Goal: Task Accomplishment & Management: Complete application form

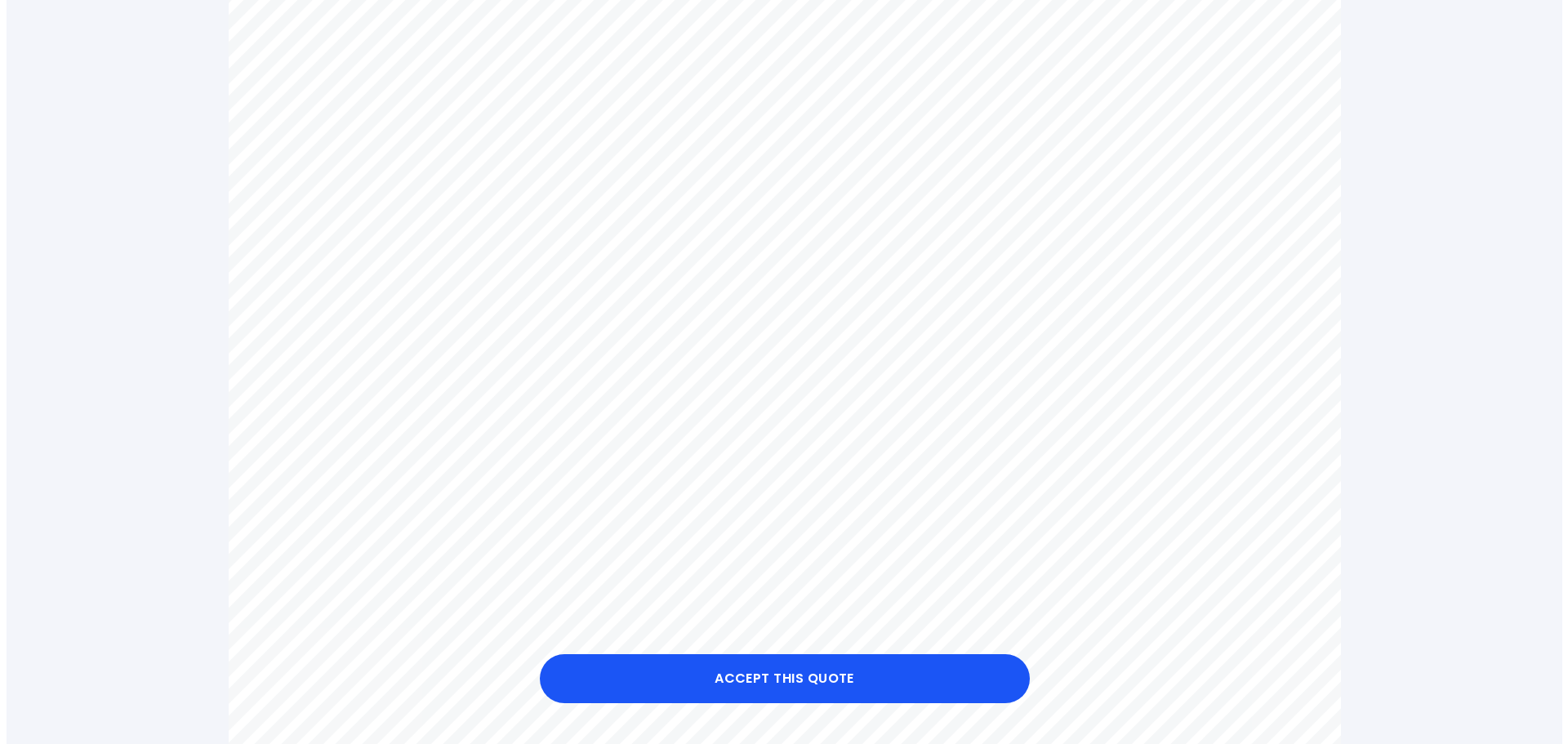
scroll to position [817, 0]
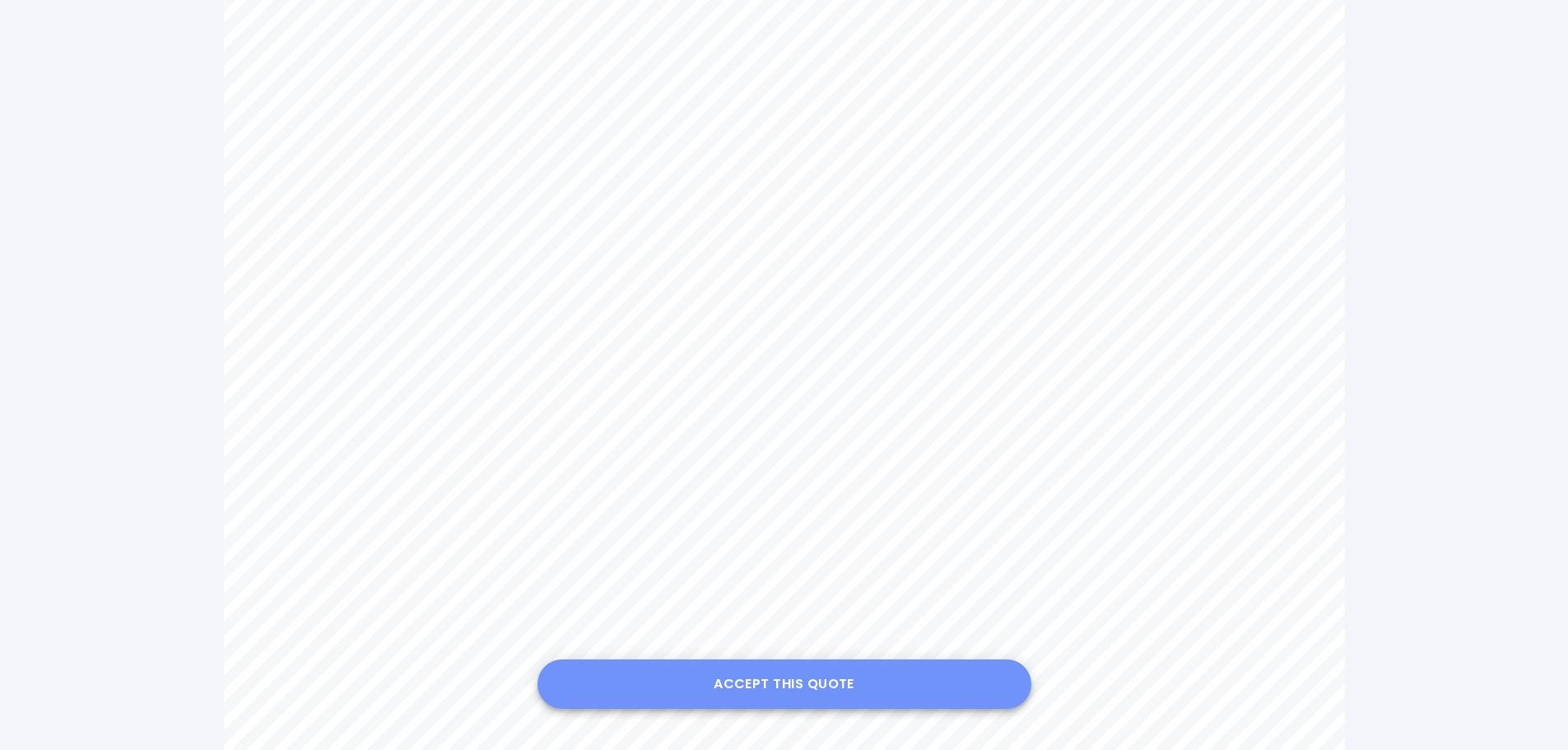
click at [797, 688] on button "Accept this Quote" at bounding box center [784, 684] width 494 height 49
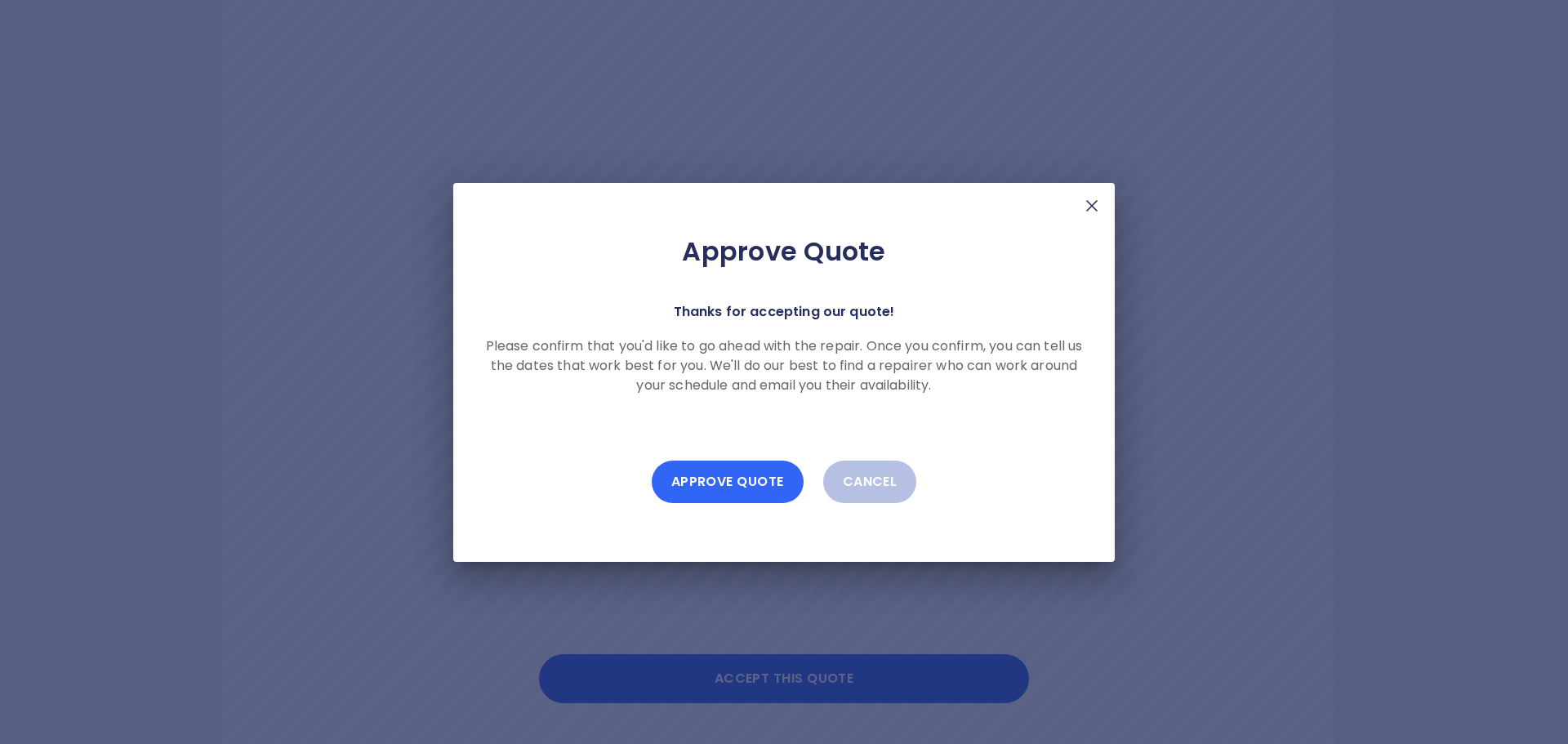
click at [747, 484] on button "Approve Quote" at bounding box center [728, 482] width 152 height 42
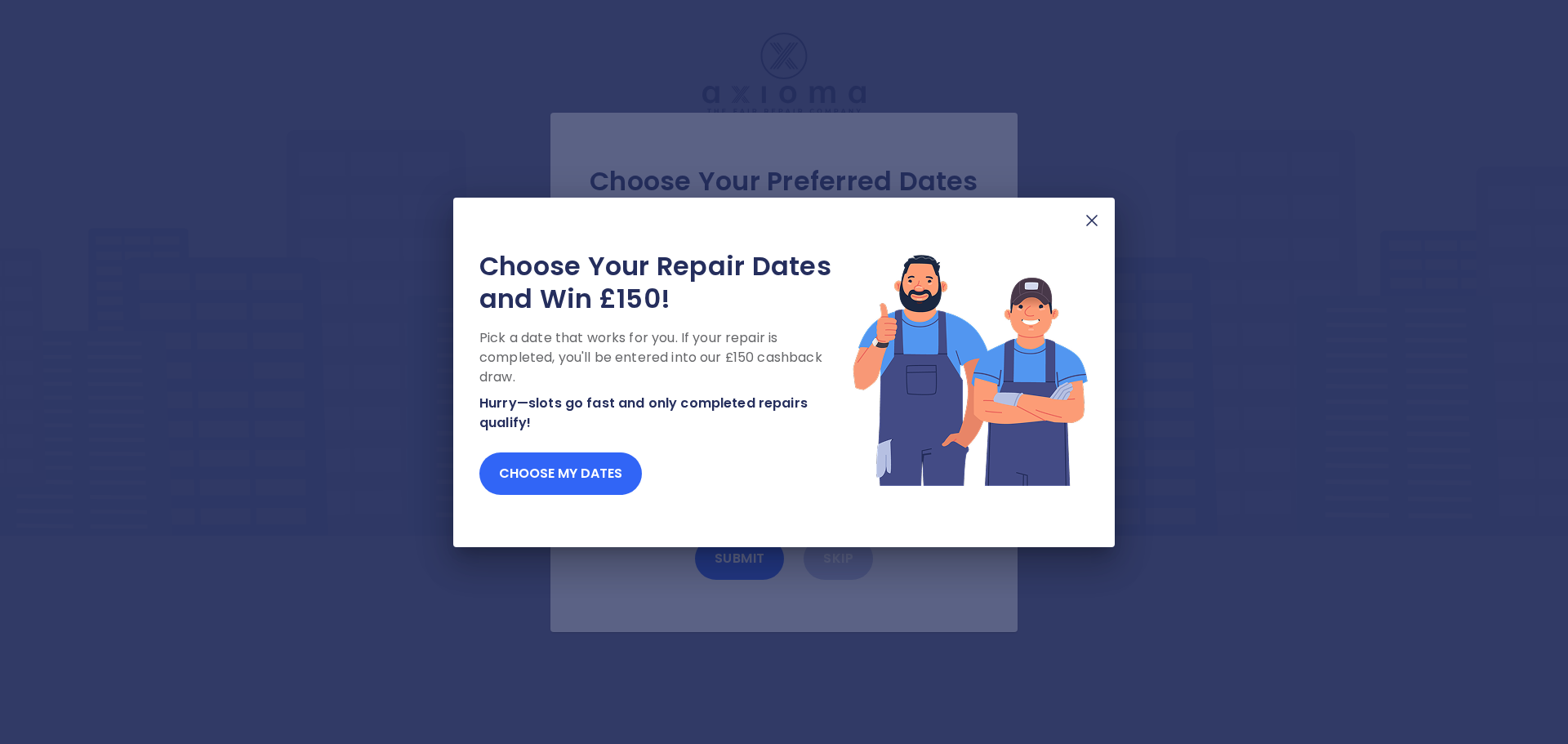
click at [553, 467] on button "Choose my dates" at bounding box center [560, 473] width 162 height 42
click at [572, 474] on button "Choose my dates" at bounding box center [560, 473] width 162 height 42
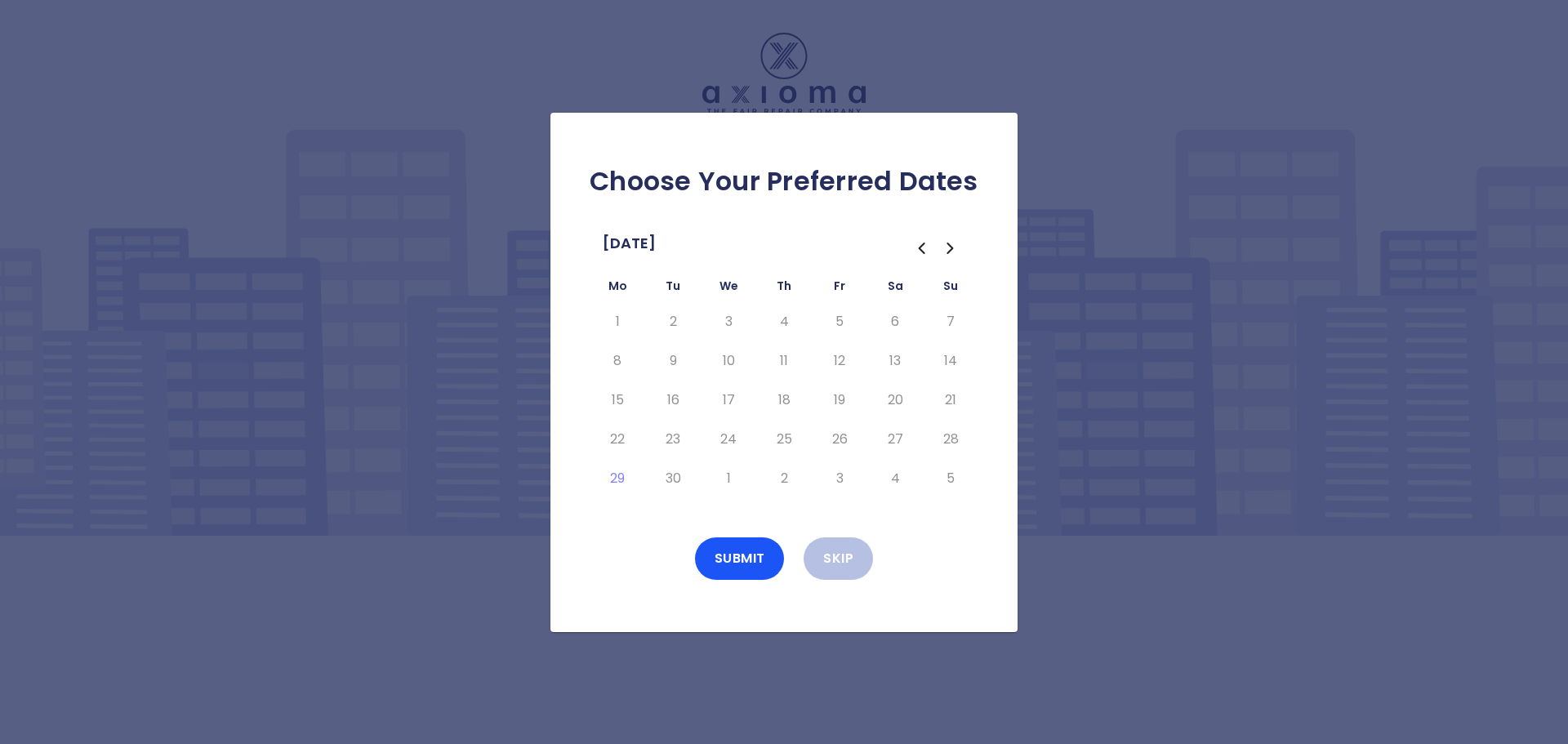
click at [952, 254] on icon "Go to the Next Month" at bounding box center [950, 248] width 20 height 20
click at [842, 361] on button "10" at bounding box center [838, 361] width 29 height 26
click at [748, 552] on button "Submit" at bounding box center [740, 558] width 90 height 42
